Goal: Information Seeking & Learning: Learn about a topic

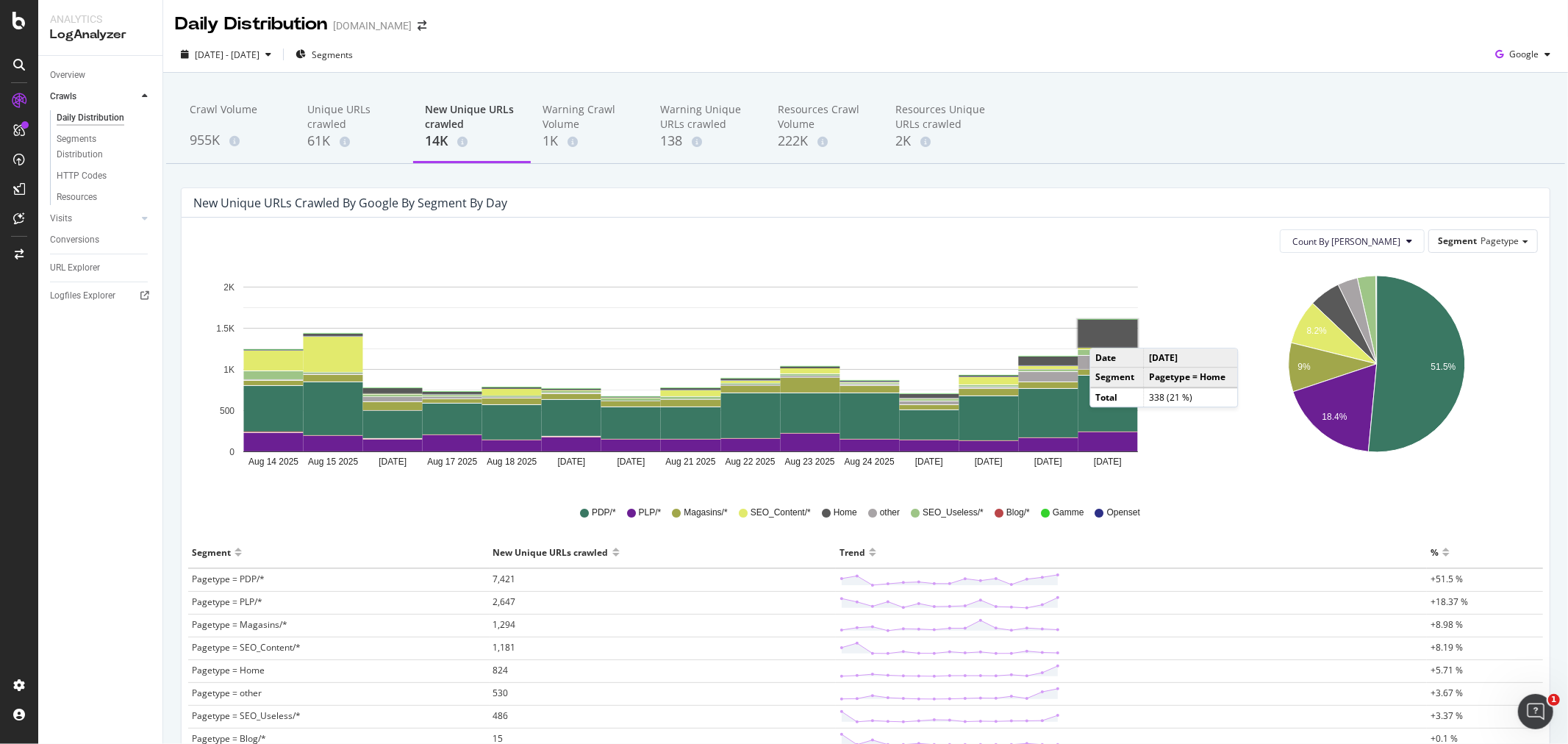
click at [1104, 334] on rect "A chart." at bounding box center [1108, 333] width 60 height 27
